Goal: Use online tool/utility: Use online tool/utility

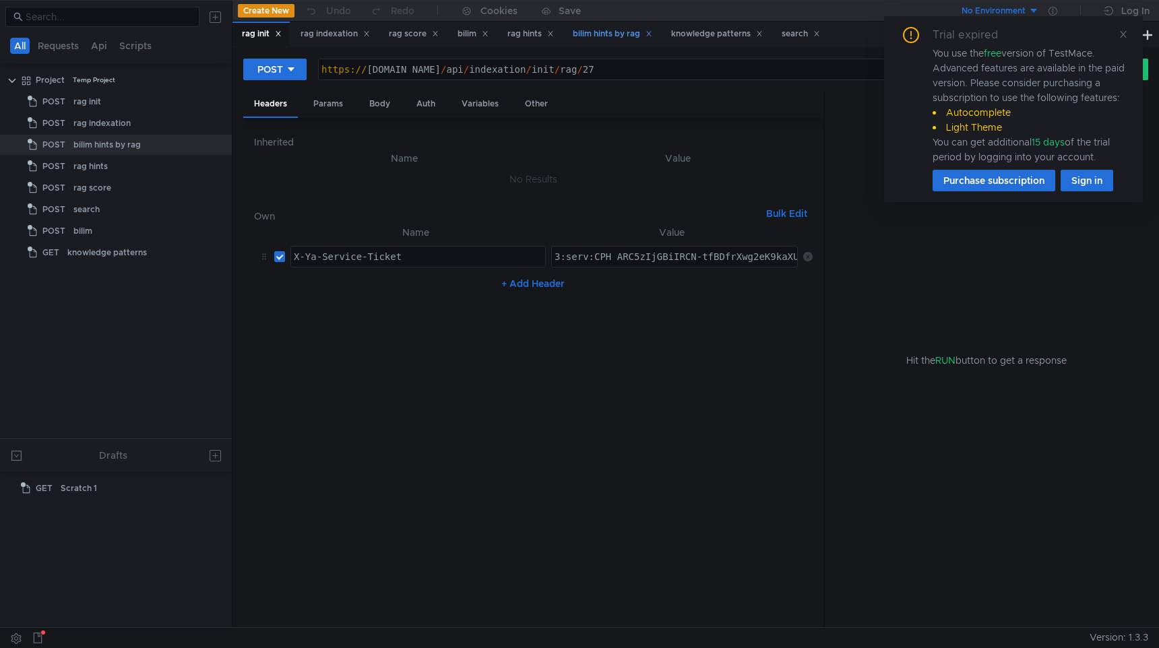
click at [622, 35] on div "bilim hints by rag" at bounding box center [612, 34] width 79 height 14
click at [522, 32] on div "rag hints" at bounding box center [530, 34] width 46 height 14
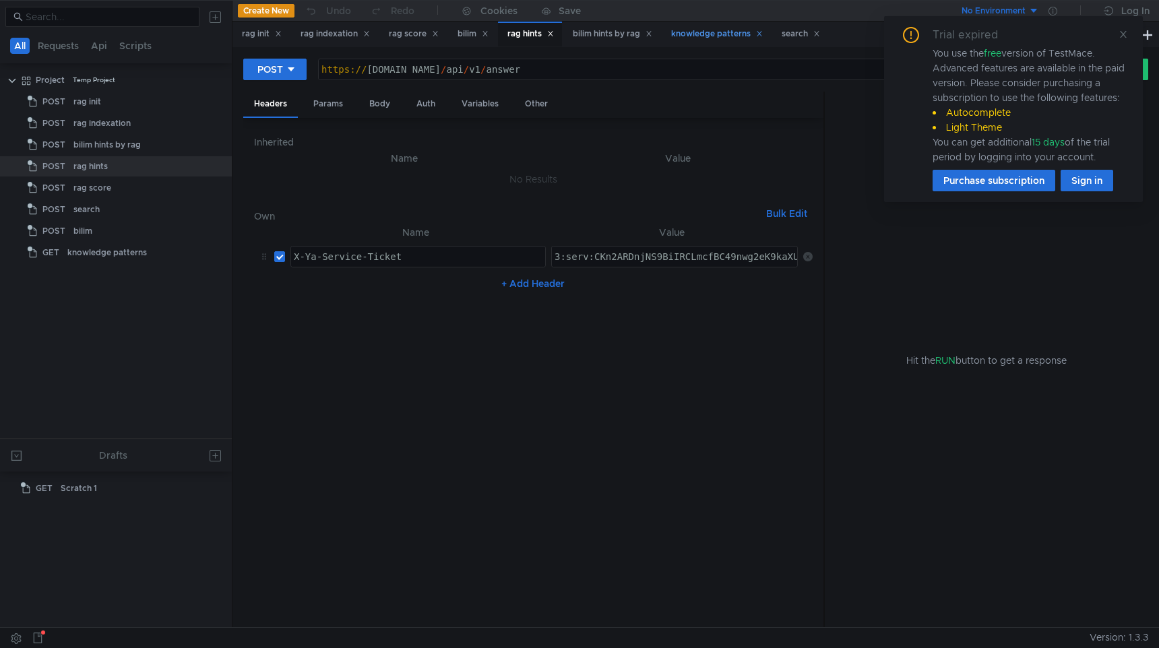
click at [732, 34] on div "knowledge patterns" at bounding box center [717, 34] width 92 height 14
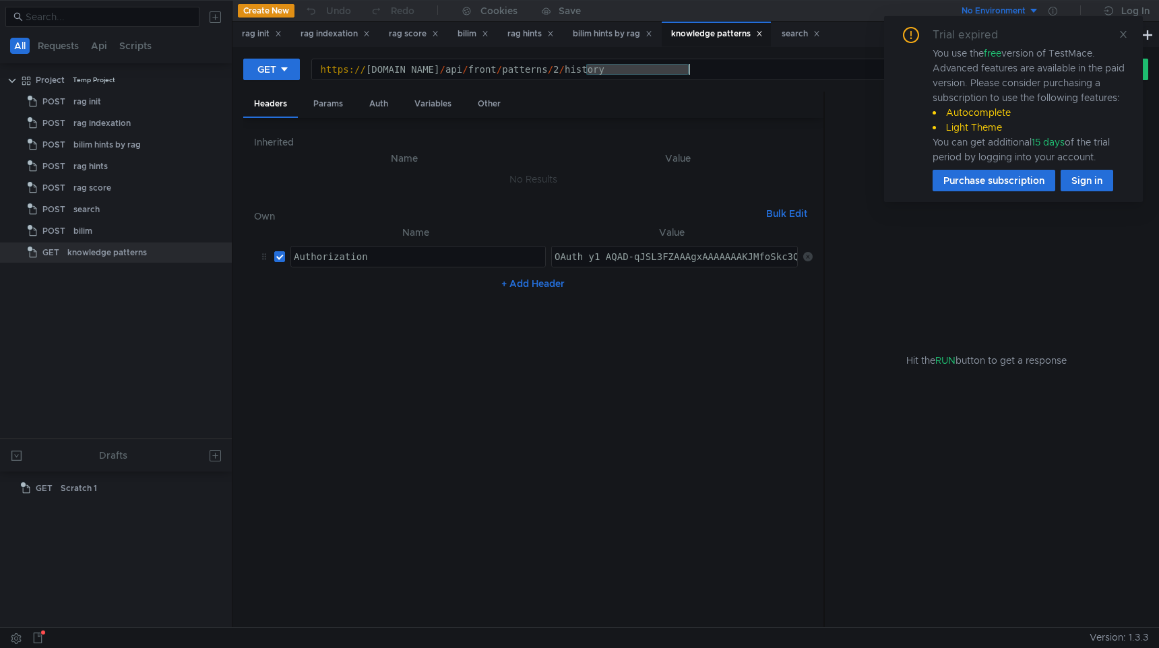
drag, startPoint x: 587, startPoint y: 69, endPoint x: 718, endPoint y: 74, distance: 130.8
click at [719, 74] on div "https:// sandbox.bilim.yandex-team.ru / api / front / patterns / 2 / history" at bounding box center [683, 80] width 742 height 32
type textarea "https://sandbox.bilim.yandex-team.ru/api/front/favorites"
click at [286, 73] on icon at bounding box center [284, 69] width 9 height 9
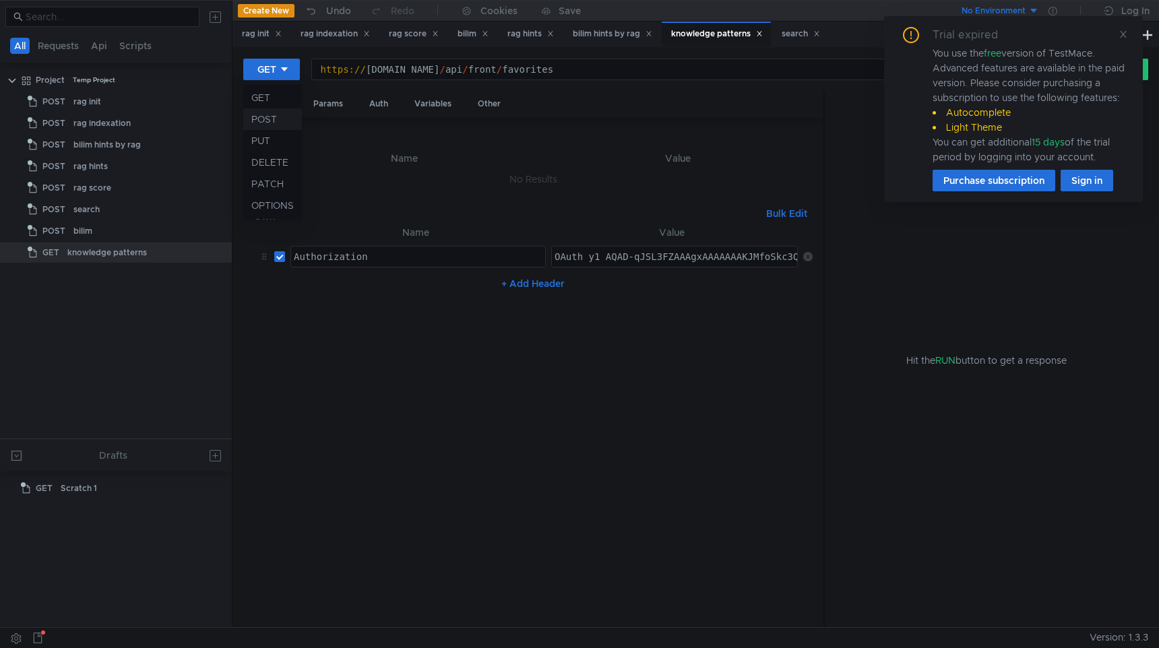
click at [281, 117] on li "POST" at bounding box center [272, 119] width 59 height 22
click at [372, 102] on div "Body" at bounding box center [379, 104] width 42 height 25
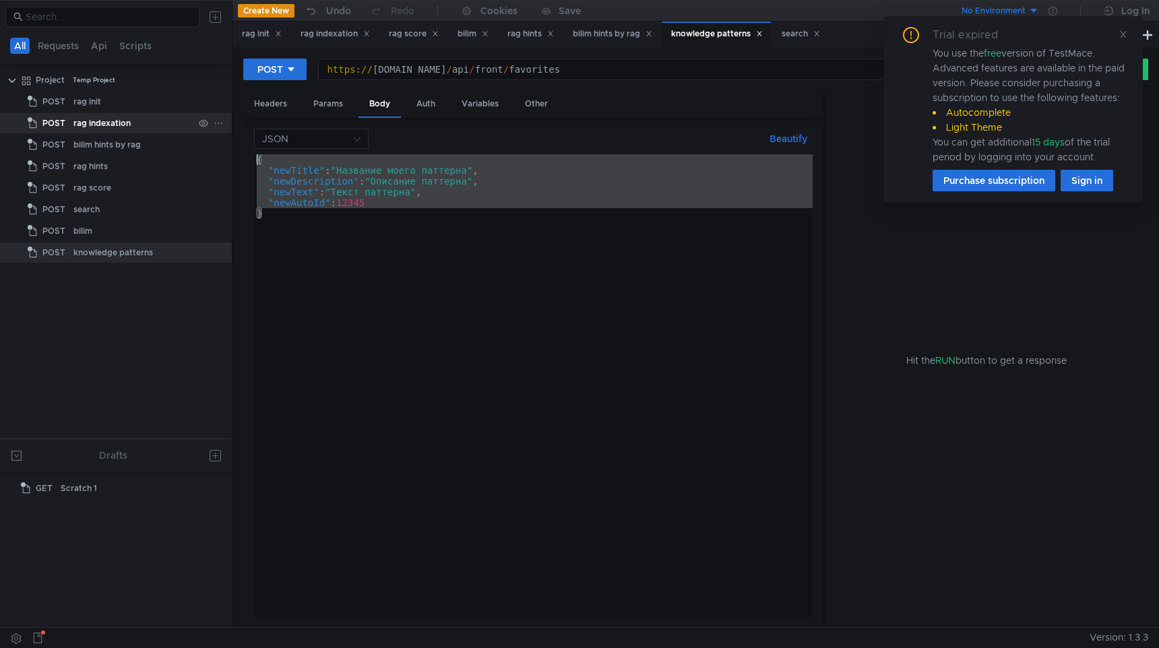
drag, startPoint x: 368, startPoint y: 240, endPoint x: 144, endPoint y: 117, distance: 255.4
click at [144, 117] on as-split "All Requests Api Scripts Project Temp Project POST rag init POST rag indexation…" at bounding box center [579, 313] width 1159 height 627
click at [414, 170] on div "{ "newTitle" : "Название моего паттерна" , "newDescription" : "Описание паттерн…" at bounding box center [533, 396] width 558 height 484
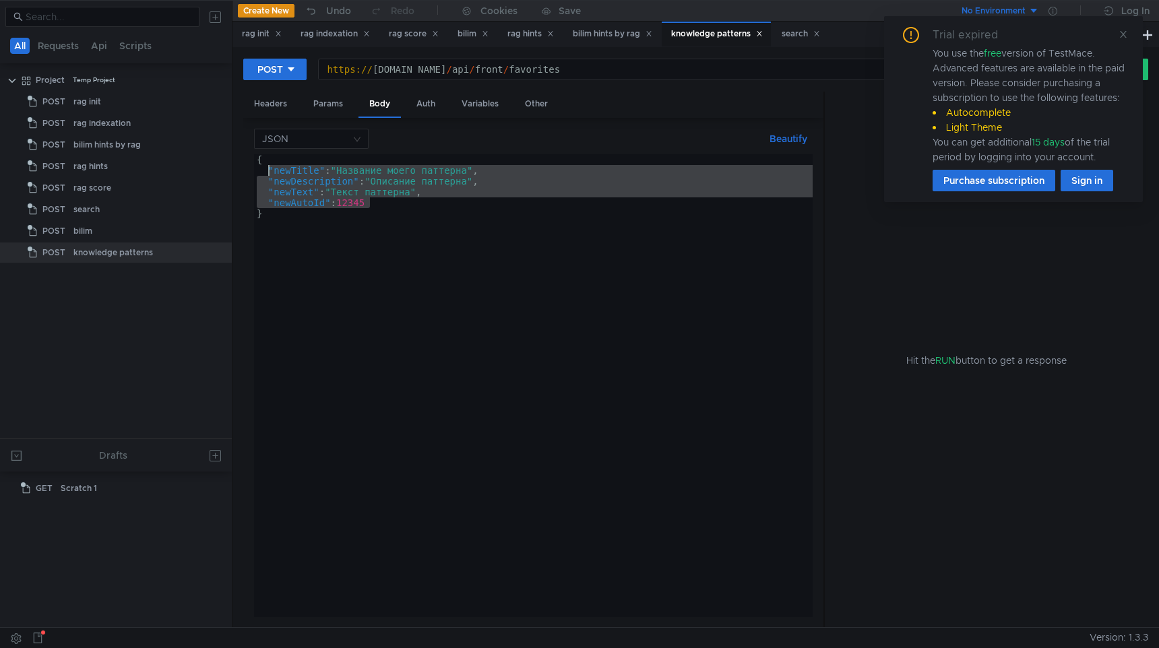
paste textarea "entityType": "PATTERN""
drag, startPoint x: 399, startPoint y: 206, endPoint x: 269, endPoint y: 170, distance: 135.0
click at [269, 170] on div "{ "newTitle" : "Название моего паттерна" , "newDescription" : "Описание паттерн…" at bounding box center [533, 396] width 558 height 484
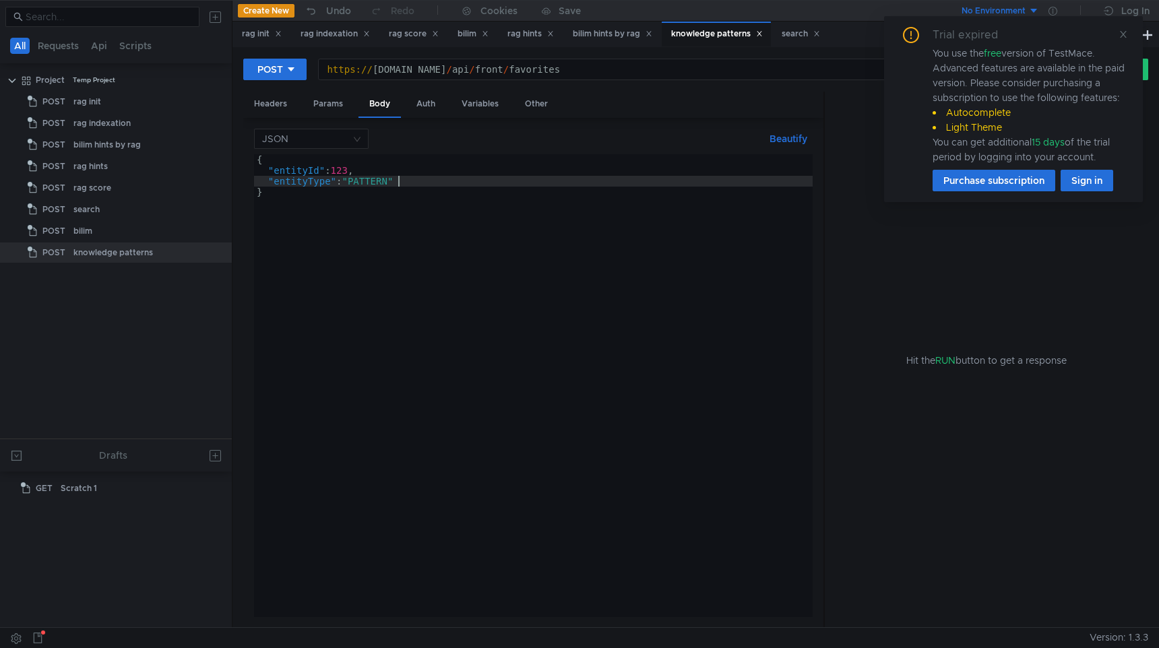
click at [347, 168] on div "{ "entityId" : 123 , "entityType" : "PATTERN" }" at bounding box center [533, 396] width 558 height 484
click at [410, 187] on div "{ "entityId" : 2 , "entityType" : "PATTERN" }" at bounding box center [533, 396] width 558 height 484
click at [1120, 32] on icon at bounding box center [1123, 34] width 7 height 7
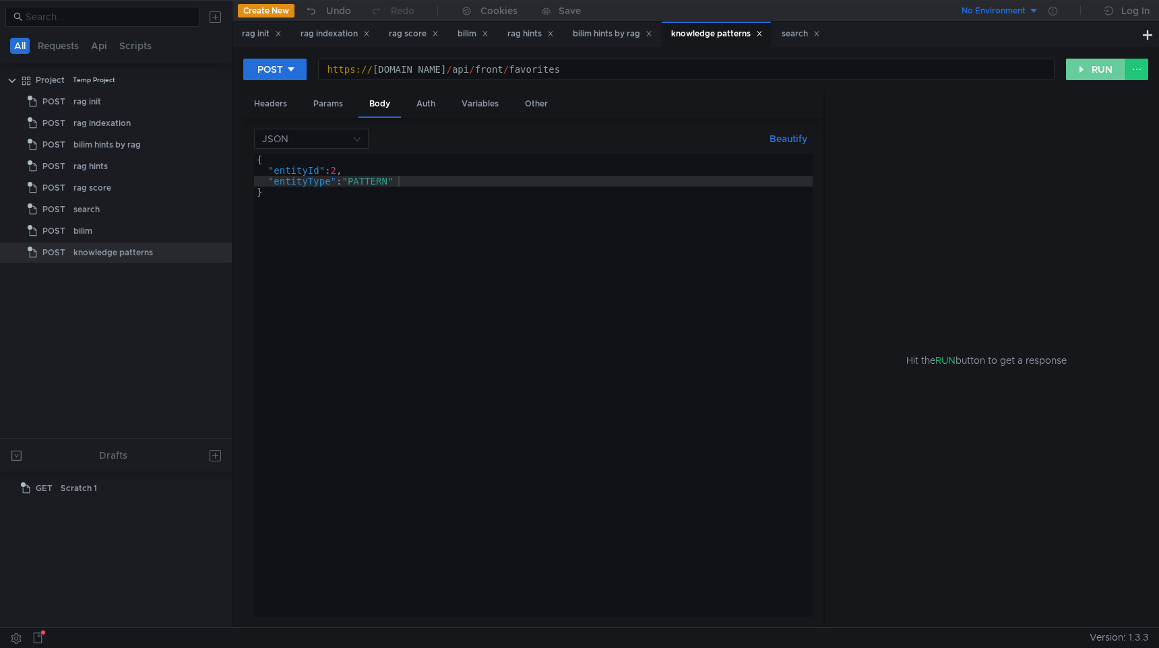
click at [1107, 72] on button "RUN" at bounding box center [1096, 70] width 60 height 22
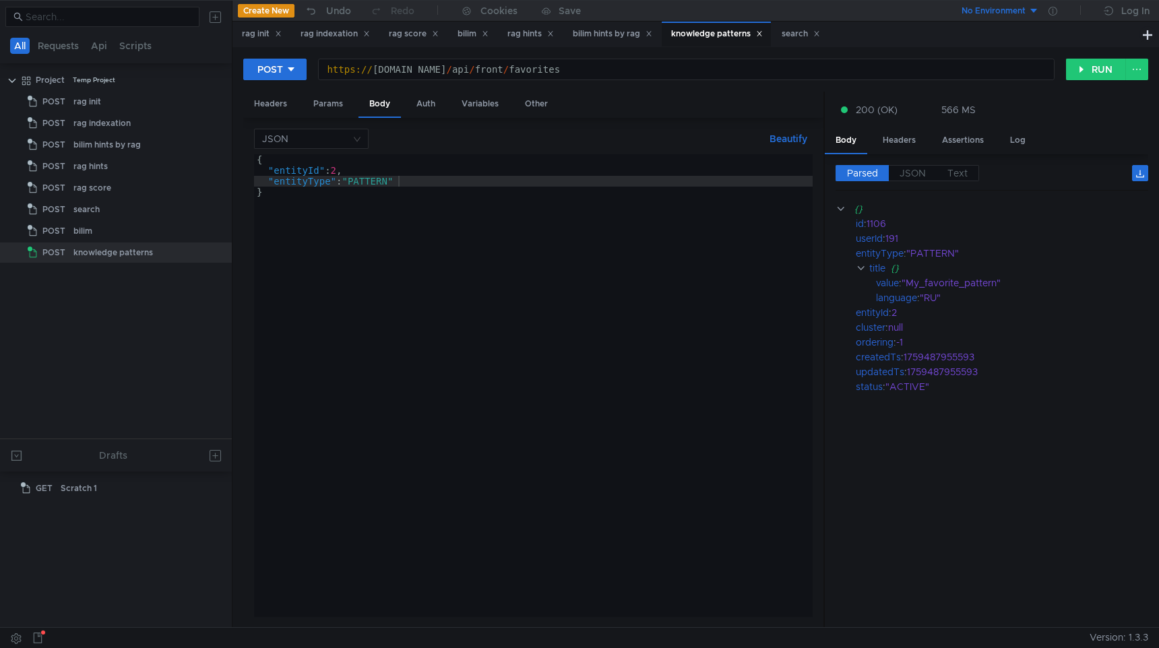
click at [343, 168] on div "{ "entityId" : 2 , "entityType" : "PATTERN" }" at bounding box center [533, 396] width 558 height 484
click at [1088, 71] on button "RUN" at bounding box center [1096, 70] width 60 height 22
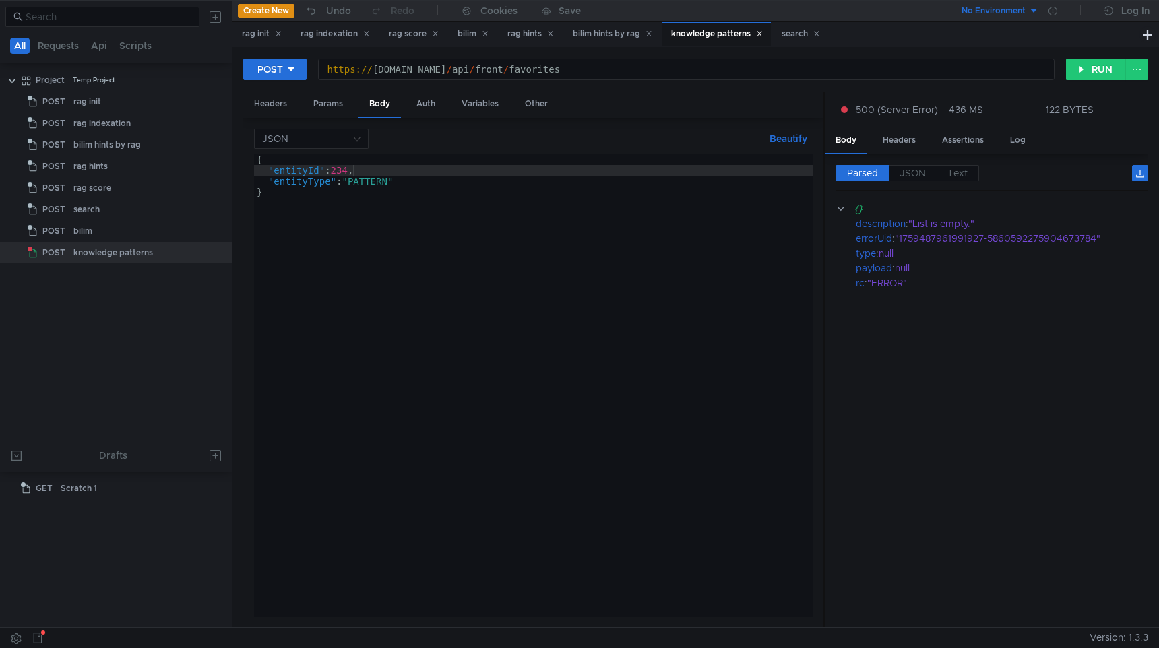
click at [353, 170] on div "{ "entityId" : 234 , "entityType" : "PATTERN" }" at bounding box center [533, 396] width 558 height 484
type textarea ""entityId": 2,"
click at [1091, 75] on button "RUN" at bounding box center [1096, 70] width 60 height 22
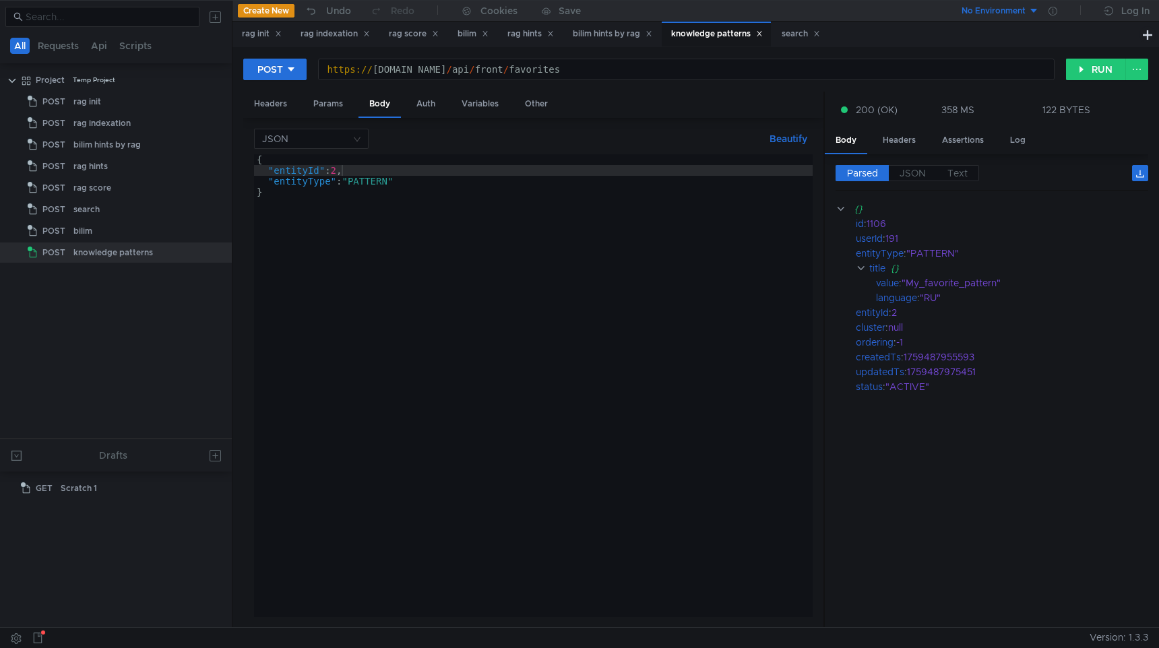
click at [271, 80] on div "POST https://sandbox.bilim.yandex-team.ru/api/front/favorites https:// sandbox.…" at bounding box center [654, 69] width 822 height 23
click at [280, 74] on div "POST" at bounding box center [270, 69] width 26 height 15
click at [272, 96] on li "GET" at bounding box center [274, 98] width 63 height 22
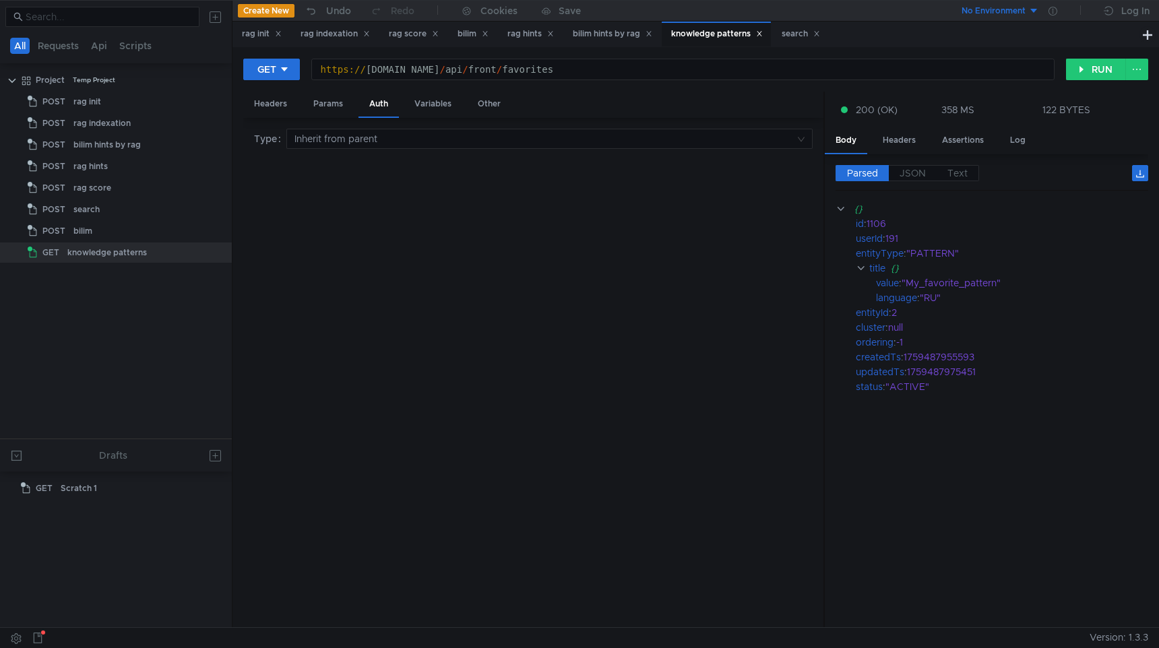
click at [1106, 80] on div "GET https://sandbox.bilim.yandex-team.ru/api/front/favorites https:// sandbox.b…" at bounding box center [695, 75] width 905 height 34
click at [1104, 73] on button "RUN" at bounding box center [1096, 70] width 60 height 22
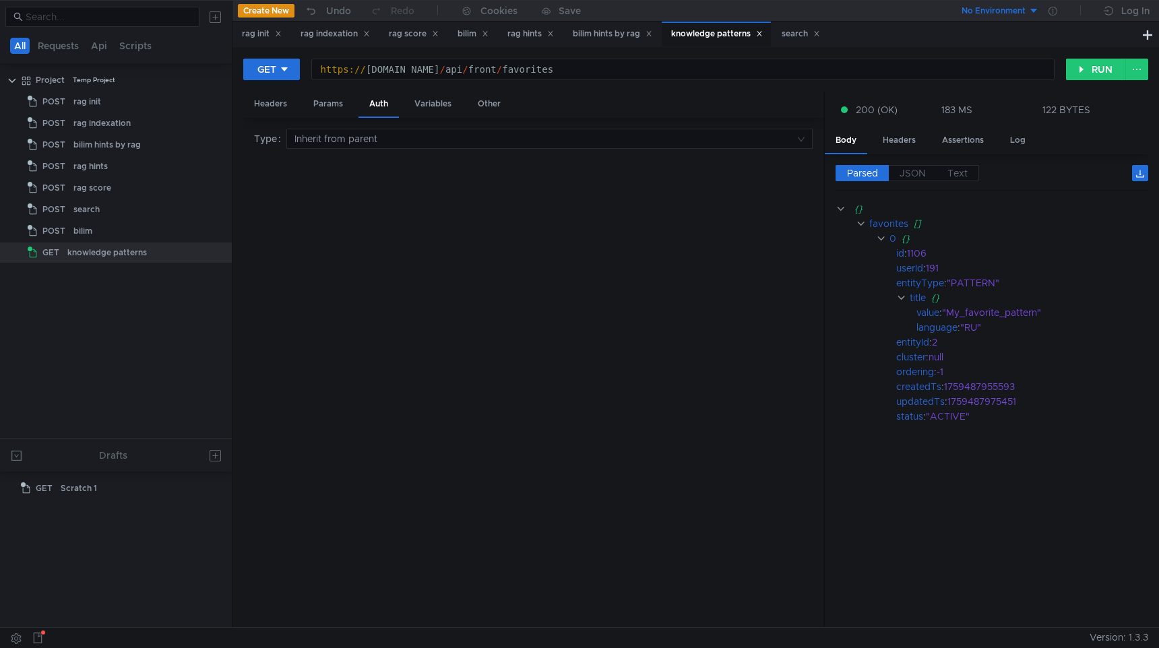
click at [705, 74] on div "https:// sandbox.bilim.yandex-team.ru / api / front / favorites" at bounding box center [683, 80] width 742 height 32
click at [268, 67] on div "GET" at bounding box center [266, 69] width 19 height 15
click at [273, 121] on li "POST" at bounding box center [272, 119] width 59 height 22
type textarea "}"
click at [411, 214] on div "{ "entityId" : 2 , "entityType" : "PATTERN" }" at bounding box center [533, 396] width 558 height 484
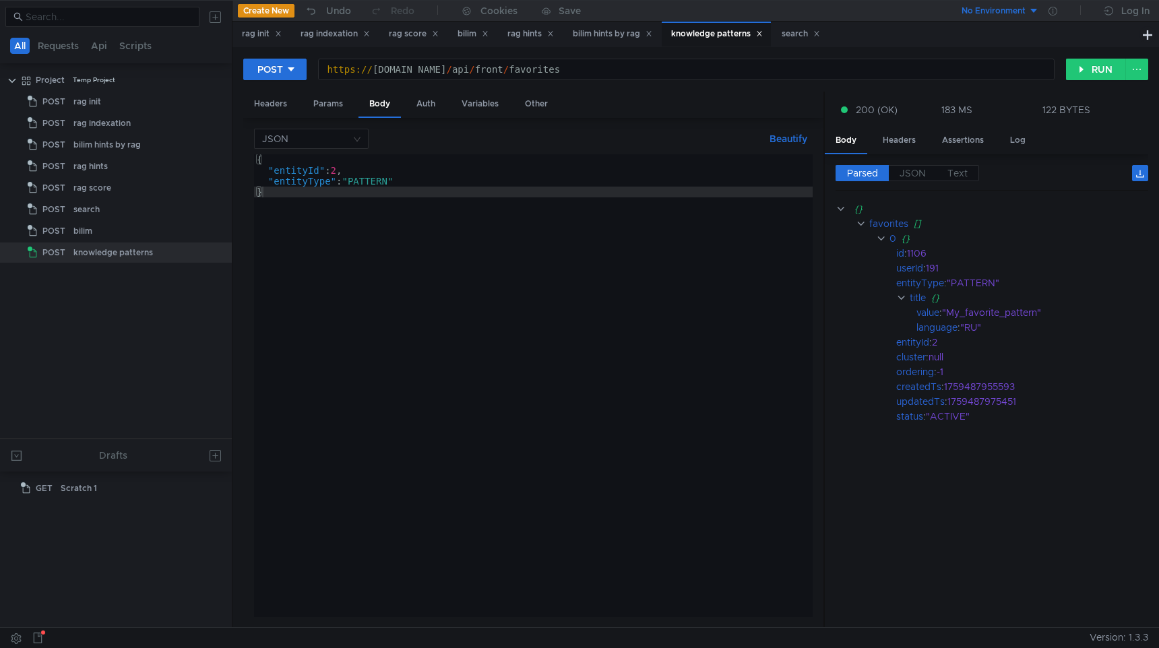
scroll to position [0, 22]
click at [608, 25] on div "bilim hints by rag" at bounding box center [611, 34] width 97 height 25
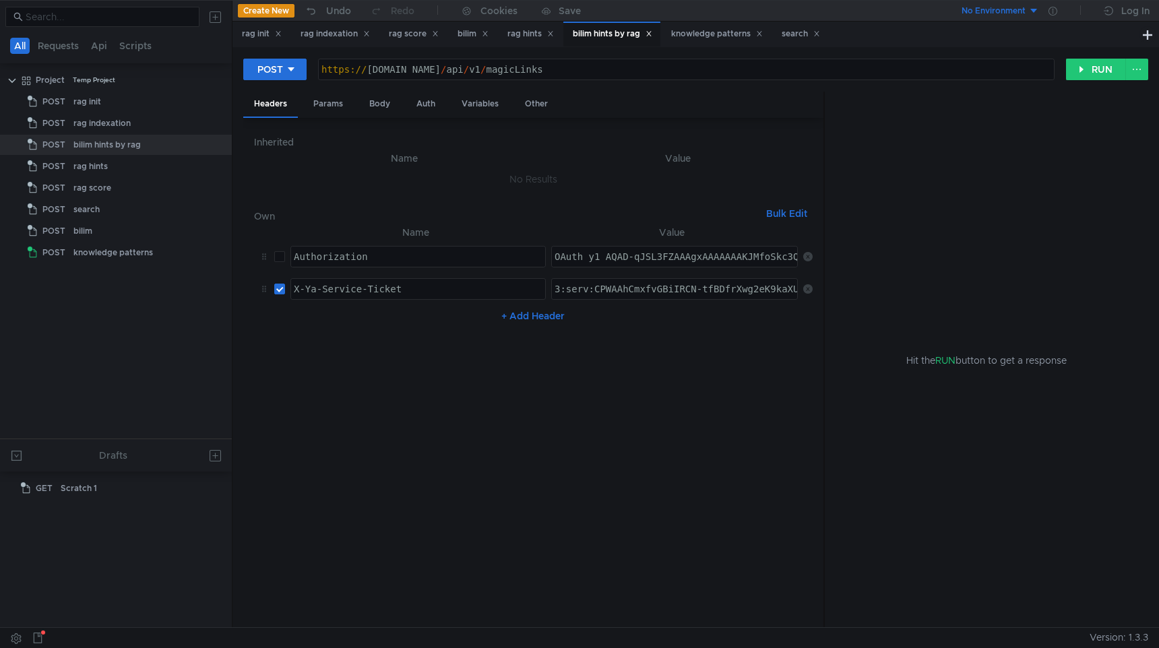
type textarea "Authorization"
click at [350, 264] on div "Authorization" at bounding box center [418, 267] width 255 height 32
type textarea "X-Ya-Service-Ticket"
drag, startPoint x: 436, startPoint y: 294, endPoint x: 243, endPoint y: 284, distance: 193.0
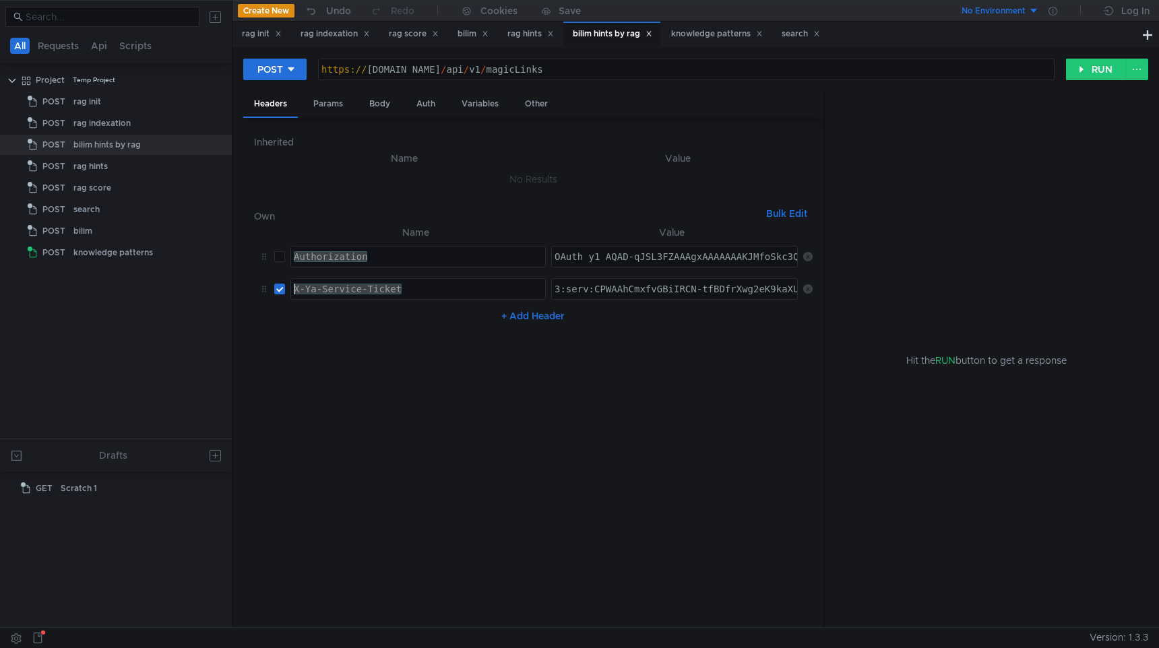
click at [243, 284] on div "Inherited Name Value No Results Own Bulk Edit XXXXXXXXXXXXXXXXXXXXXXXXXXXXXXXXX…" at bounding box center [533, 373] width 580 height 510
type textarea "3:serv:CPWAAhCmxfvGBiIRCN-tfBDfrXwg2eK9kaXU_gE:GLxQPTKtbd3Al8QcGOapeNuqXLLUGKUl…"
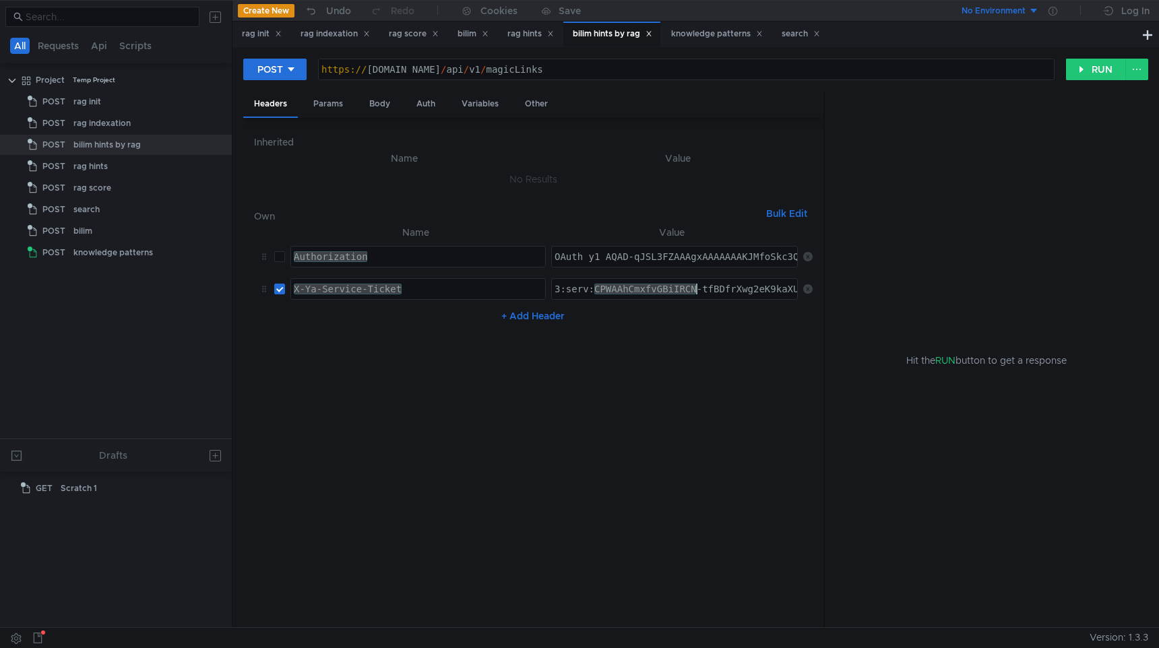
click at [627, 360] on nz-table "Name Value Authorization Authorization הההההההההההההההההההההההההההההההההההההההה…" at bounding box center [533, 420] width 558 height 393
type textarea "OAuth y1_AQAD-qJSL3FZAAAgxAAAAAAAKJMfoSkc3QlMR0WbPc6_6DQt0W_WxBQ"
click at [638, 253] on div "OAuth y1_AQAD-qJSL3FZAAAgxAAAAAAAKJMfoSkc3QlMR0WbPc6_6DQt0W_WxBQ" at bounding box center [736, 267] width 368 height 32
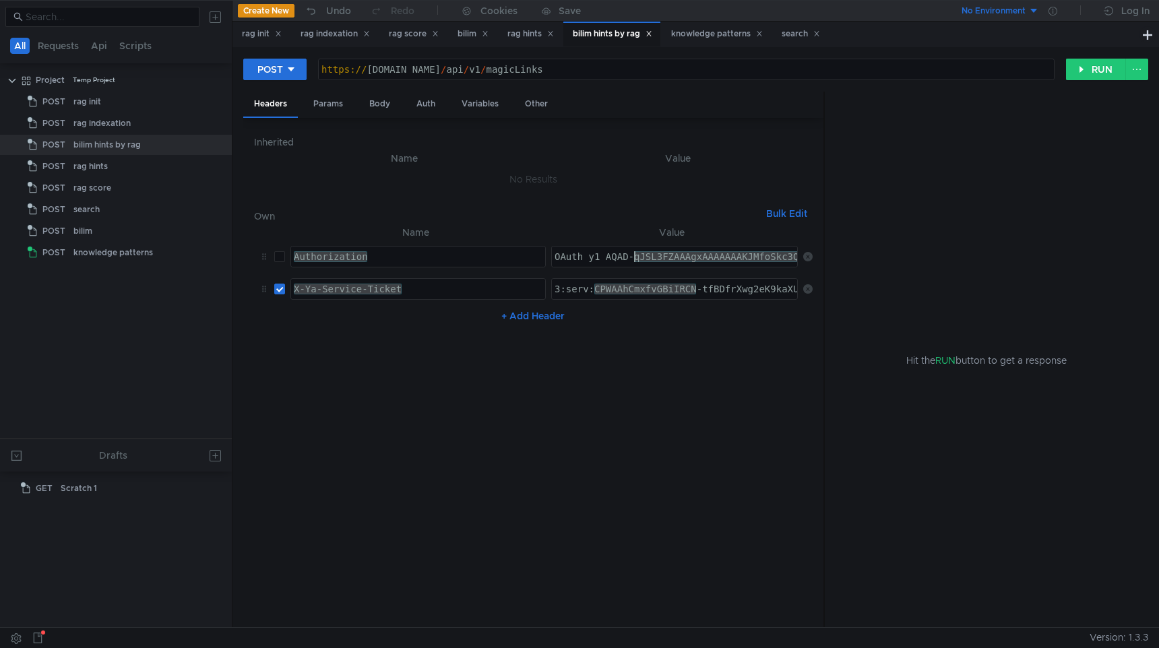
click at [484, 227] on th "Name" at bounding box center [415, 232] width 261 height 16
click at [606, 282] on div "3:serv:CPWAAhCmxfvGBiIRCN-tfBDfrXwg2eK9kaXU_gE:GLxQPTKtbd3Al8QcGOapeNuqXLLUGKUl…" at bounding box center [674, 289] width 245 height 20
type textarea "https://api.bilim.yandex-team.ru/api/v1/magicLinks"
drag, startPoint x: 616, startPoint y: 67, endPoint x: 504, endPoint y: 71, distance: 111.9
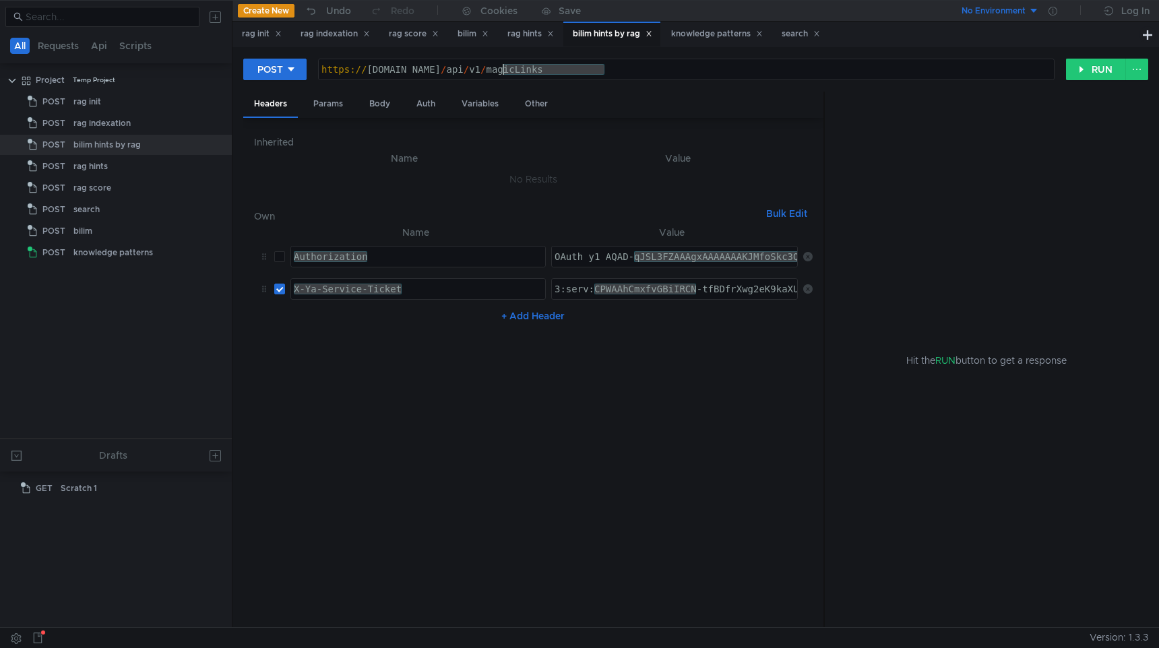
click at [504, 71] on div "https:// api.bilim.yandex-team.ru / api / v1 / magicLinks" at bounding box center [686, 80] width 735 height 32
click at [494, 624] on div "Inherited Name Value No Results Own Bulk Edit XXXXXXXXXXXXXXXXXXXXXXXXXXXXXXXXX…" at bounding box center [533, 373] width 580 height 510
click at [1091, 77] on button "RUN" at bounding box center [1096, 70] width 60 height 22
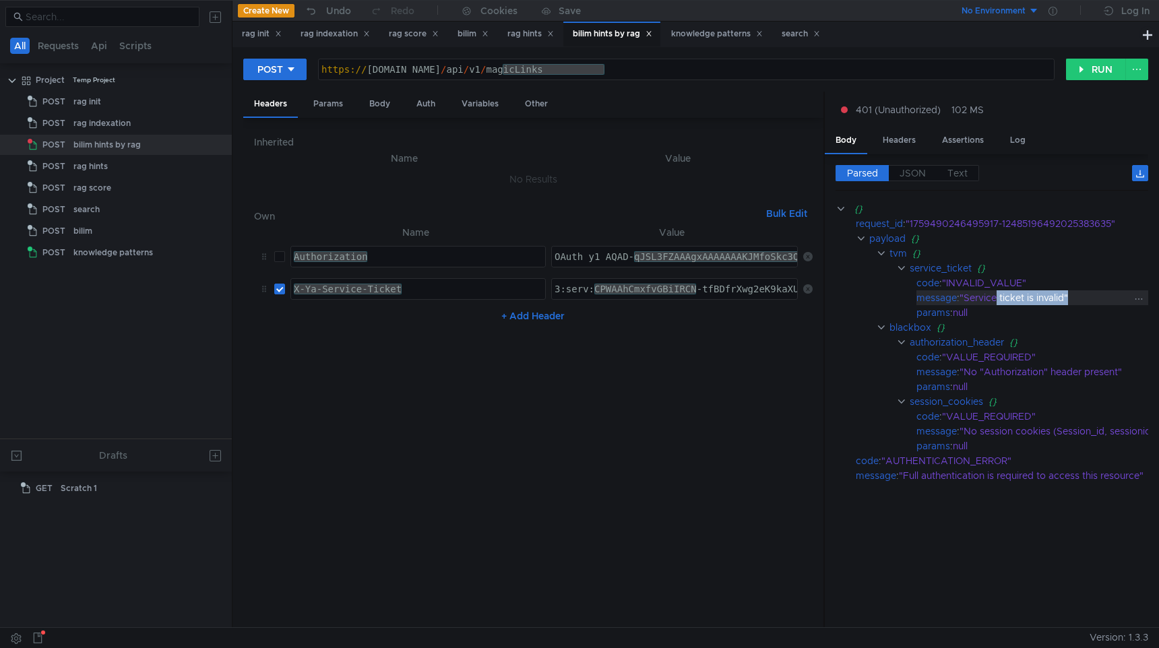
drag, startPoint x: 1069, startPoint y: 299, endPoint x: 999, endPoint y: 299, distance: 70.1
click at [999, 299] on div ""Service ticket is invalid"" at bounding box center [1081, 297] width 245 height 15
click at [677, 561] on nz-table "Name Value Authorization Authorization הההההההההההההההההההההההההההההההההההההההה…" at bounding box center [533, 420] width 558 height 393
click at [383, 71] on div "https:// api.bilim.yandex-team.ru / api / v1 / magicLinks" at bounding box center [686, 80] width 735 height 32
click at [370, 71] on div "https:// api.bilim.yandex-team.ru / api / v1 / magicLinks" at bounding box center [686, 80] width 735 height 32
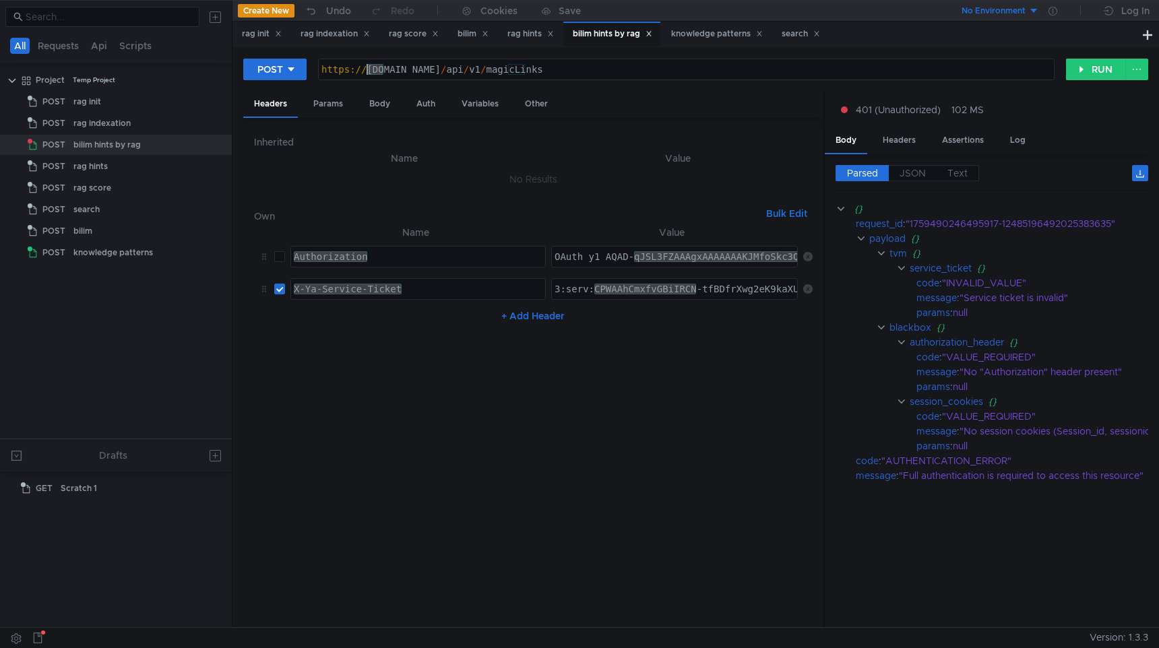
click at [370, 71] on div "https:// api.bilim.yandex-team.ru / api / v1 / magicLinks" at bounding box center [686, 80] width 735 height 32
click at [391, 71] on div "https:// api.bilim.yandex-team.ru / api / v1 / magicLinks" at bounding box center [686, 80] width 735 height 32
click at [671, 281] on div "3:serv:CPWAAhCmxfvGBiIRCN-tfBDfrXwg2eK9kaXU_gE:GLxQPTKtbd3Al8QcGOapeNuqXLLUGKUl…" at bounding box center [674, 289] width 245 height 20
paste textarea "uAAhCvs4HHBiIRCN-tfBDfrXwg2eK9kaXU_gE:P0PkIF5vAIK3K1NUxPVSRMuGjec2KZILWTaBy9yDF…"
type textarea "3:serv:CPuAAhCvs4HHBiIRCN-tfBDfrXwg2eK9kaXU_gE:P0PkIF5vAIK3K1NUxPVSRMuGjec2KZIL…"
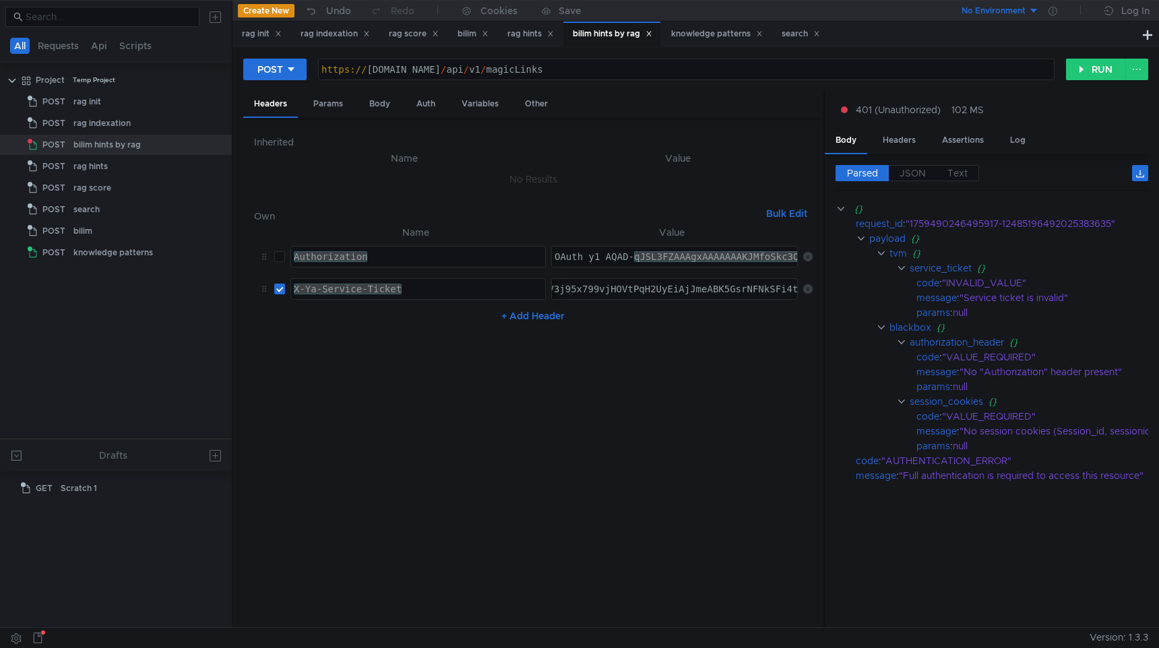
click at [711, 352] on nz-table "Name Value Authorization Authorization הההההההההההההההההההההההההההההההההההההההה…" at bounding box center [533, 420] width 558 height 393
click at [1080, 68] on button "RUN" at bounding box center [1096, 70] width 60 height 22
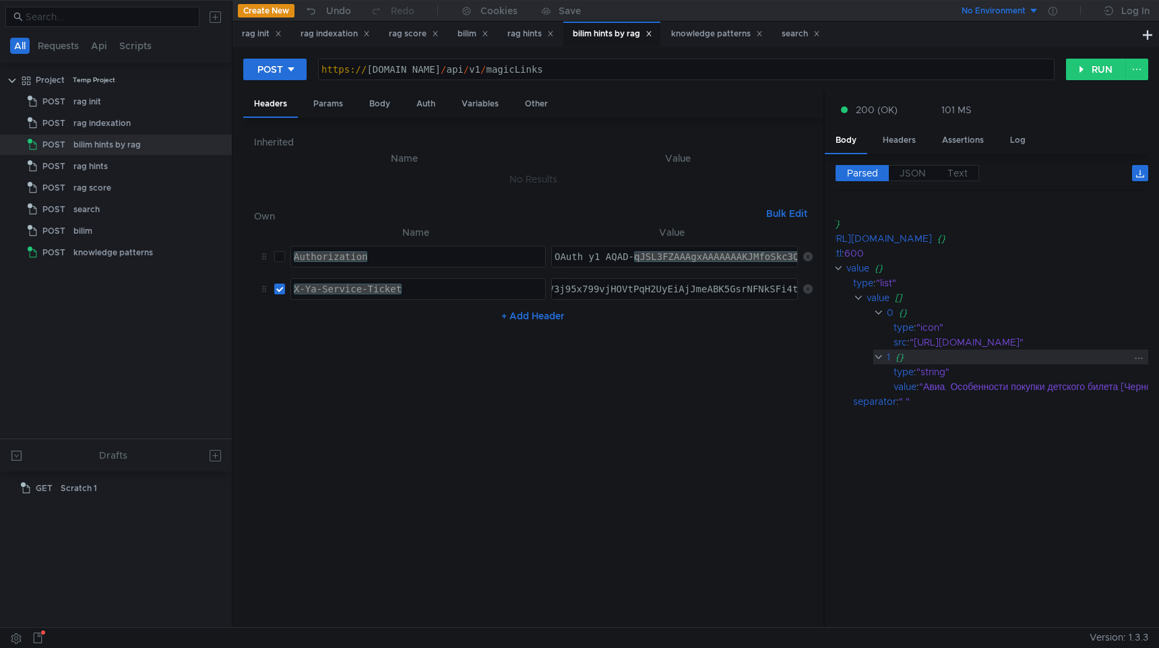
scroll to position [0, 69]
click at [678, 408] on nz-table "Name Value Authorization Authorization הההההההההההההההההההההההההההההההההההההההה…" at bounding box center [533, 420] width 558 height 393
click at [577, 477] on nz-table "Name Value Authorization Authorization הההההההההההההההההההההההההההההההההההההההה…" at bounding box center [533, 420] width 558 height 393
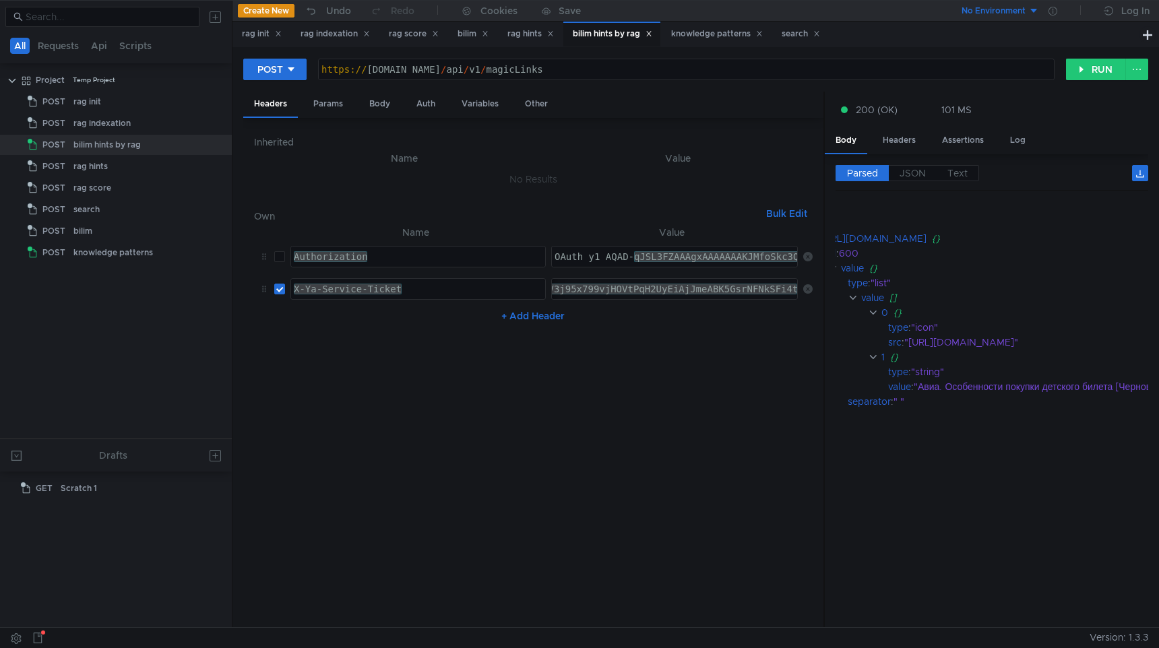
click at [534, 67] on div "https:// api.bilim.yandex-team.ru / api / v1 / magicLinks" at bounding box center [686, 80] width 735 height 32
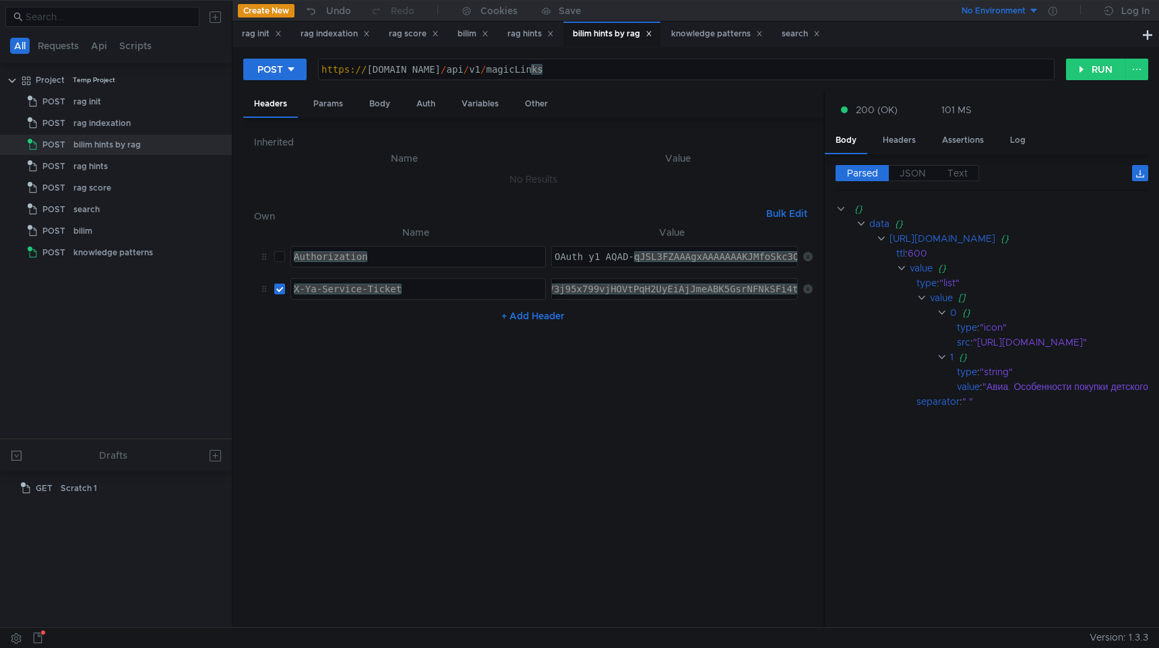
scroll to position [0, 69]
